Goal: Transaction & Acquisition: Purchase product/service

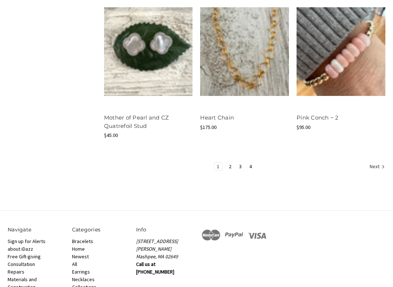
scroll to position [880, 0]
click at [376, 167] on link "Next" at bounding box center [376, 167] width 18 height 9
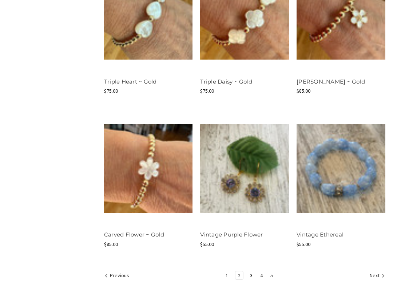
scroll to position [739, 0]
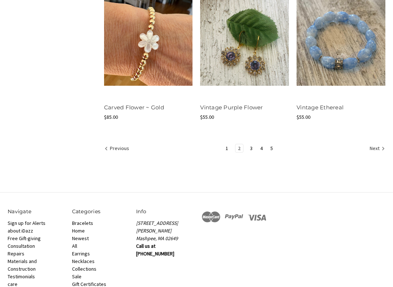
scroll to position [872, 0]
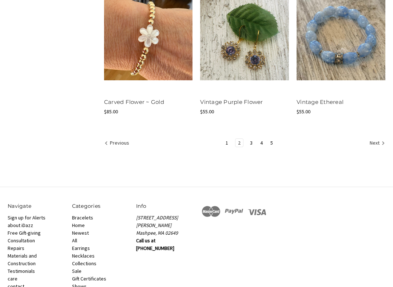
click at [377, 144] on link "Next" at bounding box center [376, 143] width 18 height 9
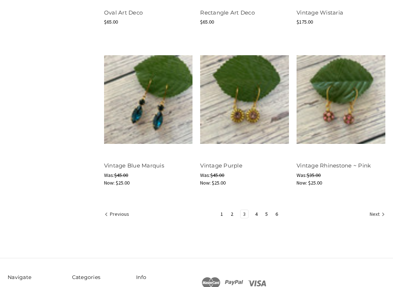
scroll to position [832, 0]
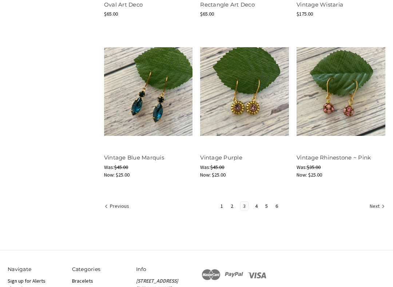
click at [376, 208] on link "Next" at bounding box center [376, 207] width 18 height 9
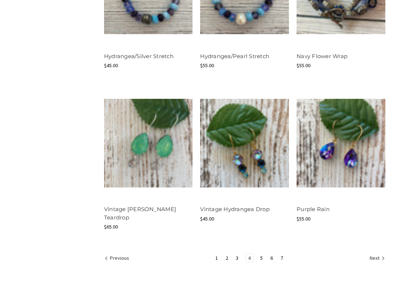
scroll to position [773, 0]
click at [372, 246] on link "Next" at bounding box center [376, 258] width 18 height 9
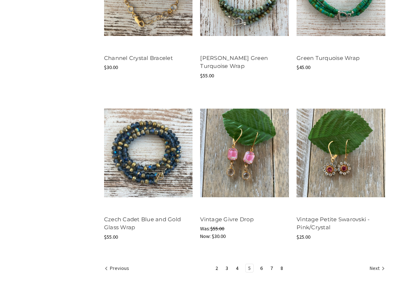
scroll to position [764, 0]
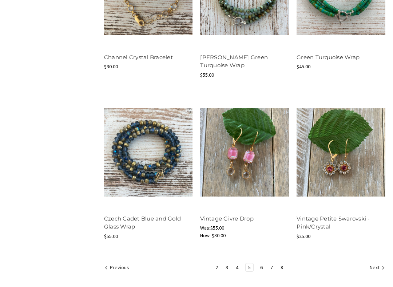
click at [378, 246] on link "Next" at bounding box center [376, 268] width 18 height 9
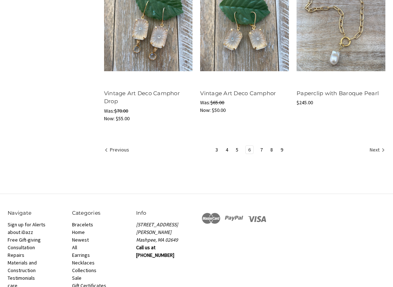
scroll to position [908, 0]
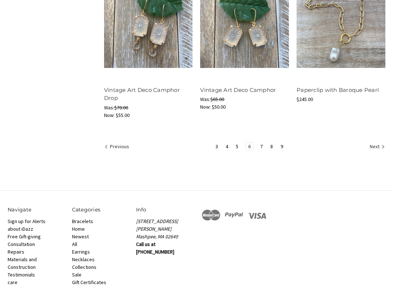
click at [372, 150] on link "Next" at bounding box center [376, 147] width 18 height 9
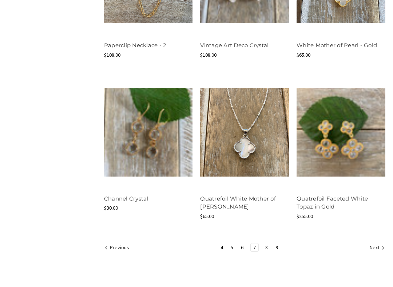
scroll to position [784, 0]
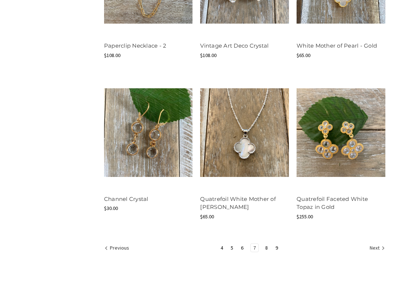
click at [373, 246] on link "Next" at bounding box center [376, 248] width 18 height 9
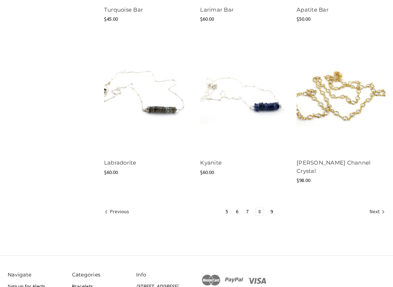
scroll to position [819, 0]
click at [367, 208] on link "Next" at bounding box center [376, 212] width 18 height 9
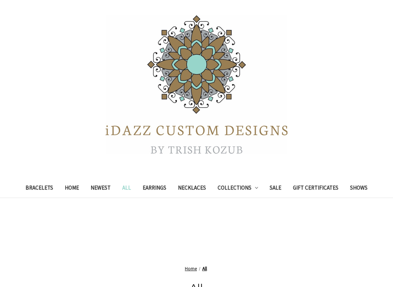
scroll to position [29, 0]
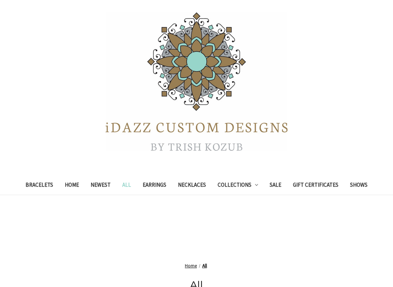
click at [278, 188] on link "Sale" at bounding box center [275, 186] width 23 height 18
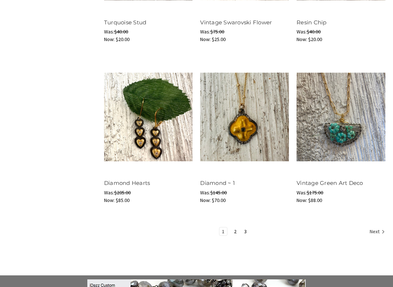
scroll to position [860, 0]
click at [381, 228] on link "Next" at bounding box center [376, 232] width 18 height 9
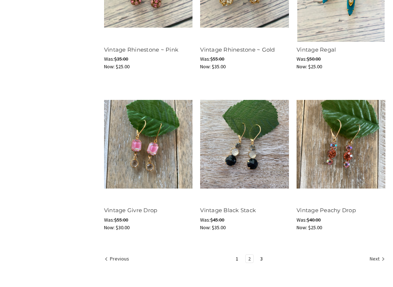
scroll to position [857, 0]
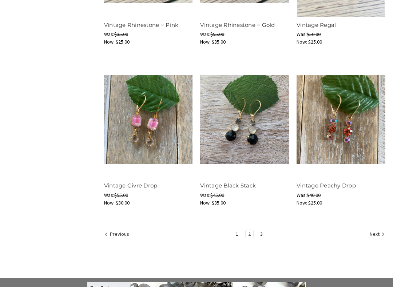
click at [375, 233] on link "Next" at bounding box center [376, 234] width 18 height 9
